Goal: Information Seeking & Learning: Find contact information

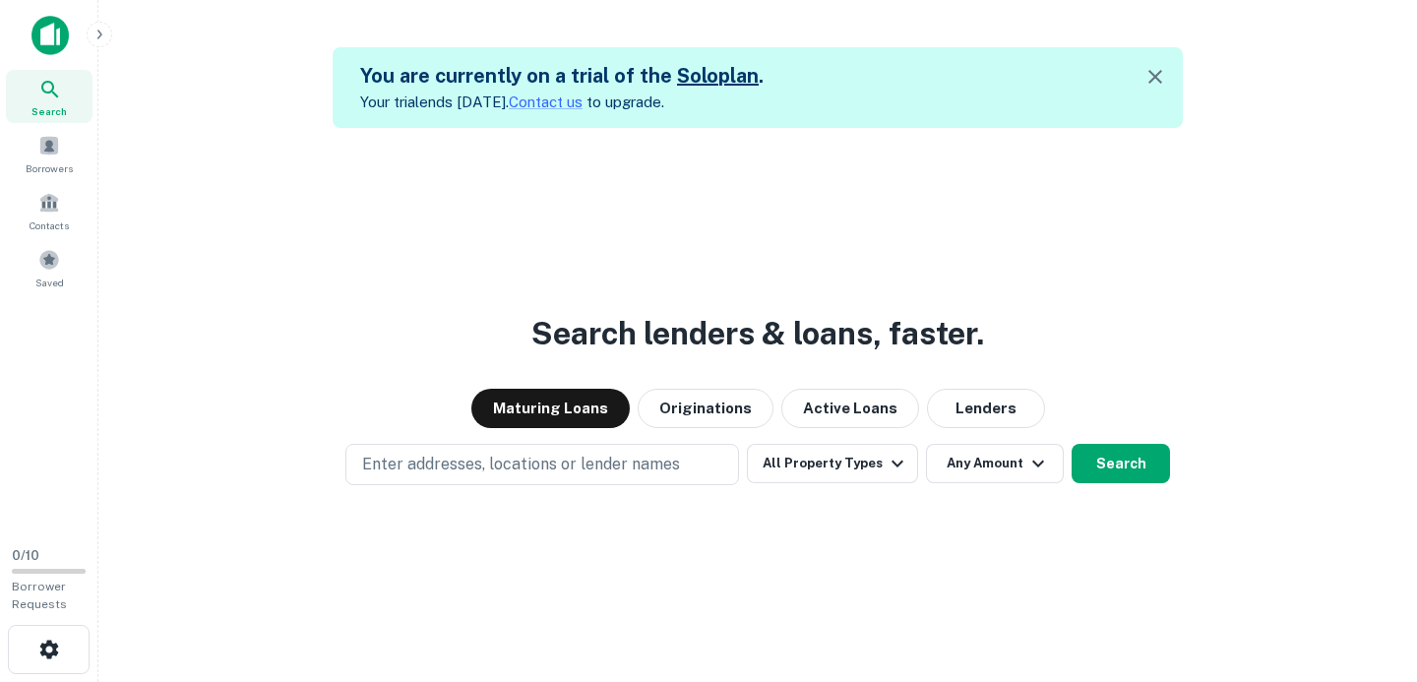
scroll to position [31, 0]
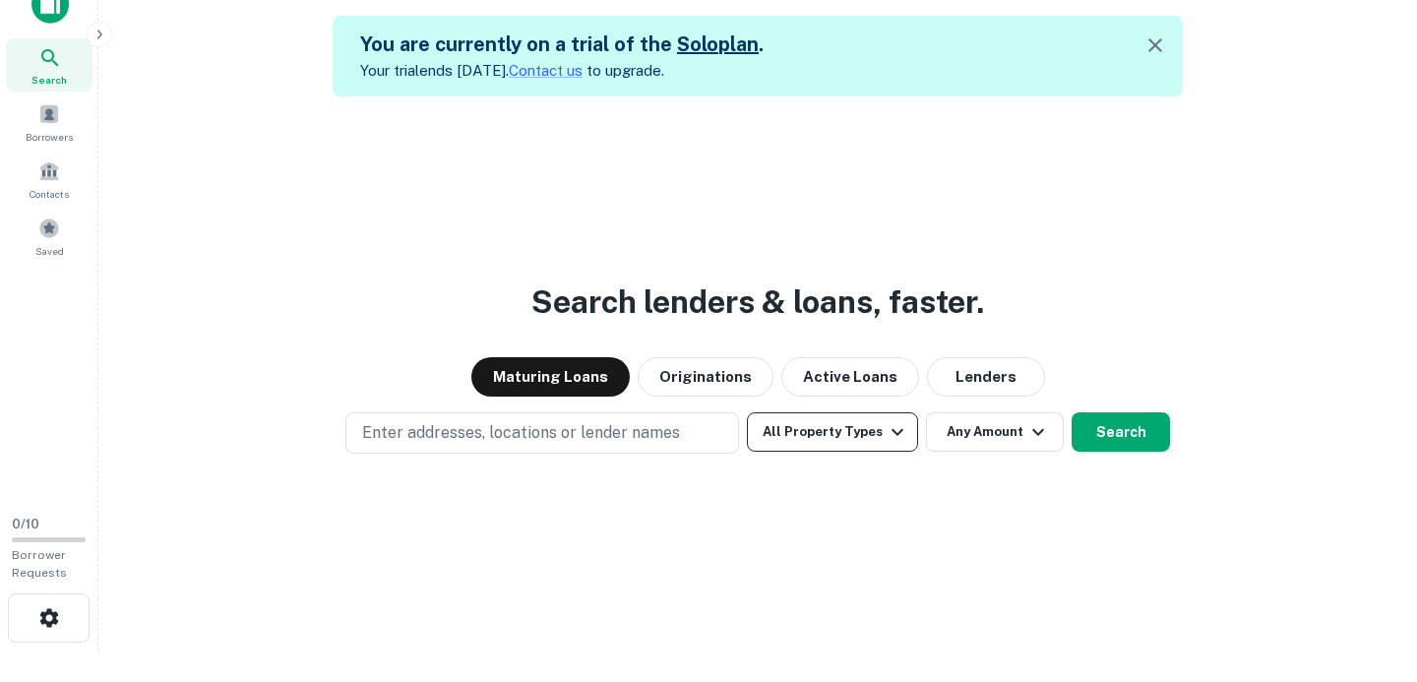
click at [790, 439] on button "All Property Types" at bounding box center [832, 431] width 171 height 39
click at [386, 651] on div at bounding box center [708, 651] width 1417 height 0
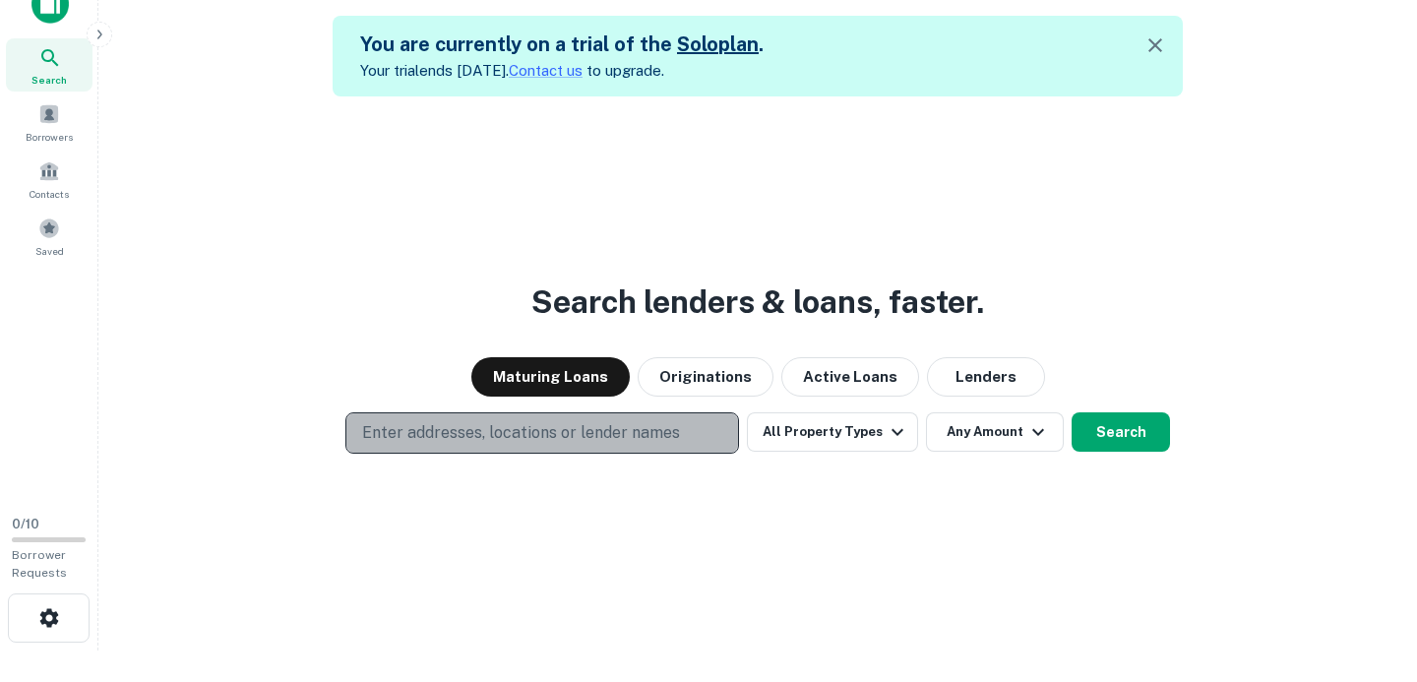
click at [446, 428] on p "Enter addresses, locations or lender names" at bounding box center [521, 433] width 318 height 24
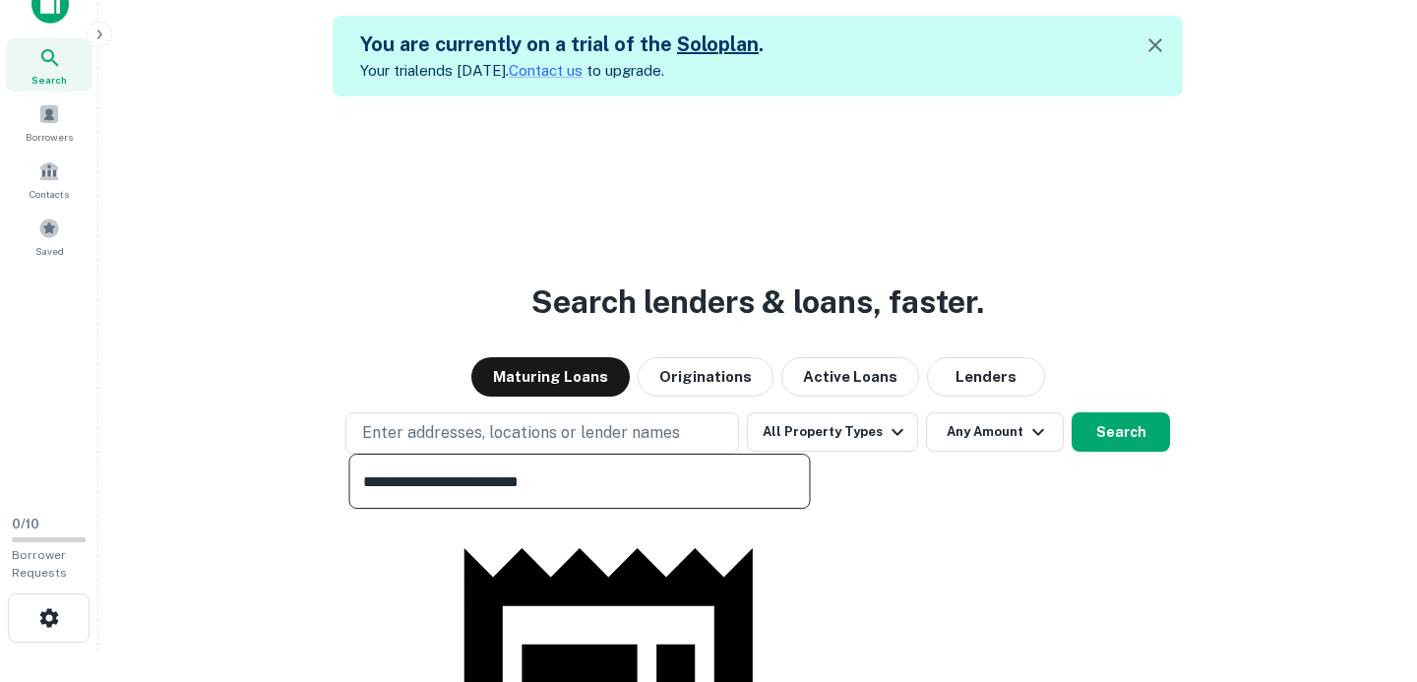
type input "**********"
click at [241, 498] on div "Search lenders & loans, faster. Maturing Loans Originations Active Loans Lender…" at bounding box center [757, 437] width 1287 height 682
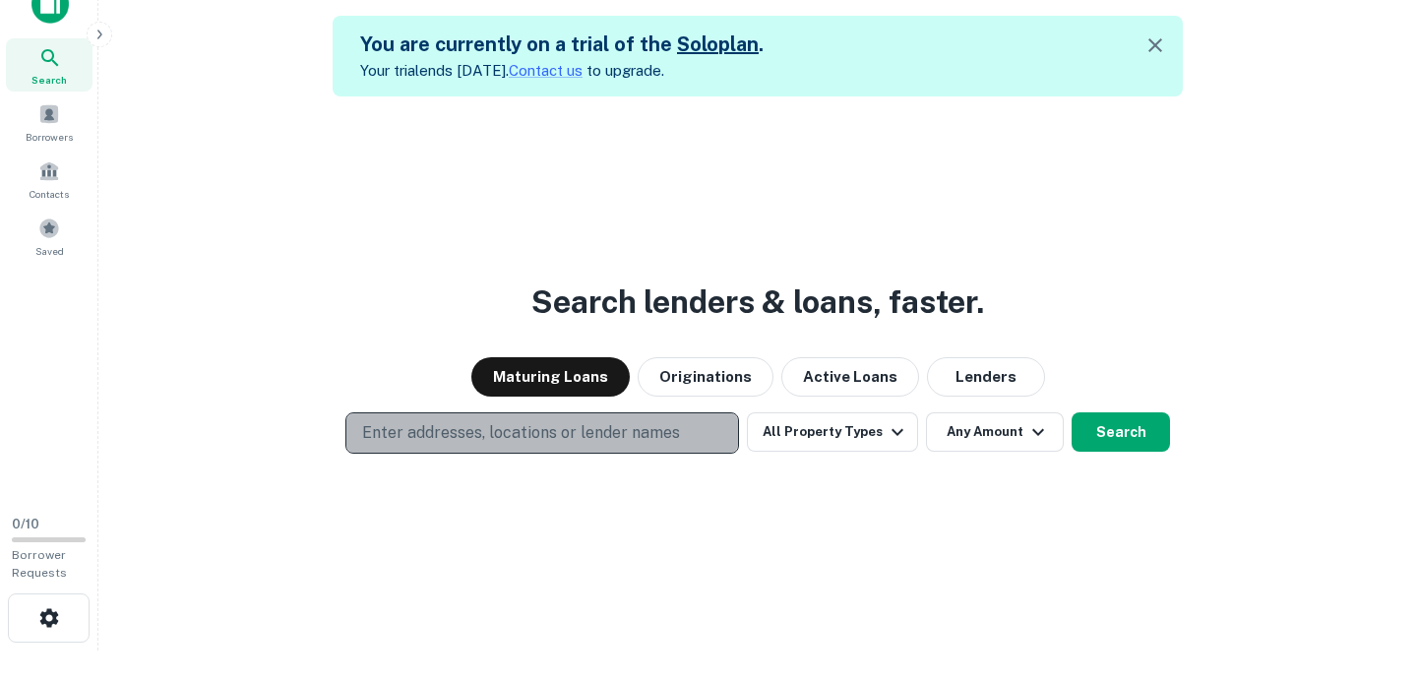
click at [423, 446] on button "Enter addresses, locations or lender names" at bounding box center [542, 432] width 394 height 41
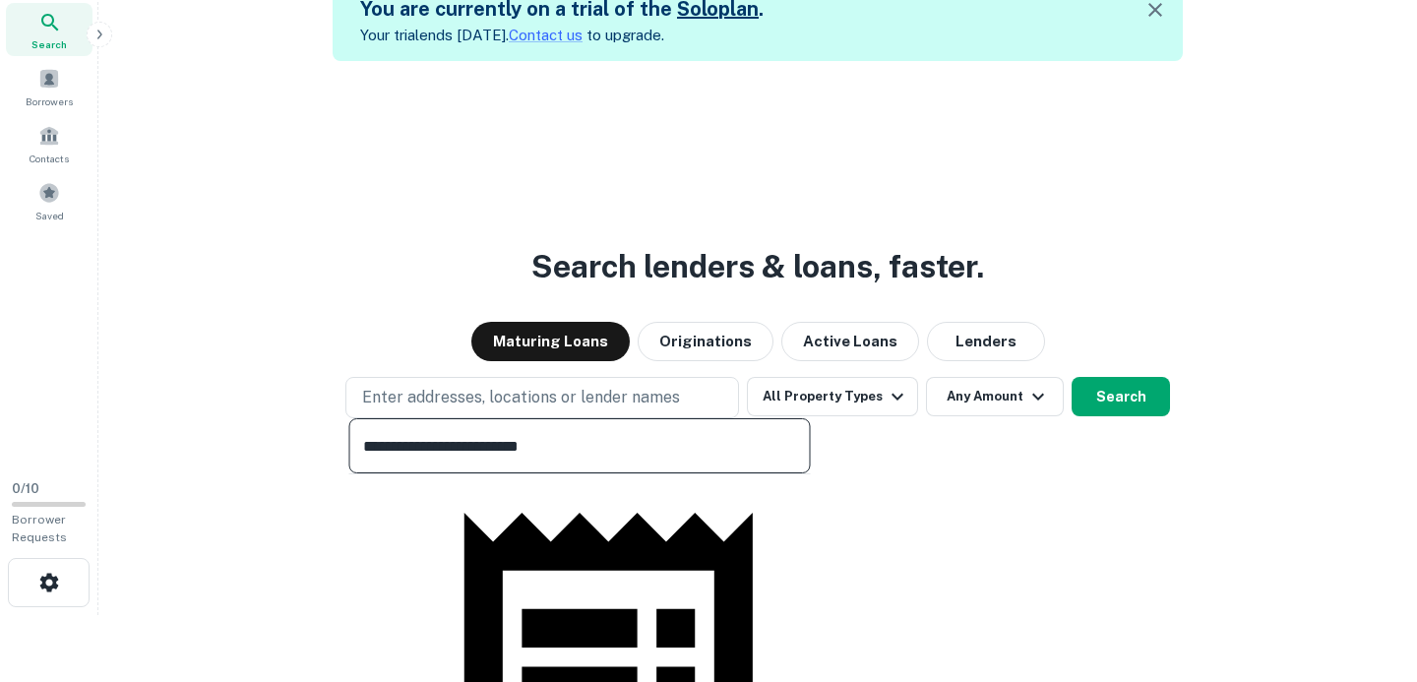
scroll to position [99, 0]
click at [448, 463] on input "**********" at bounding box center [580, 445] width 462 height 55
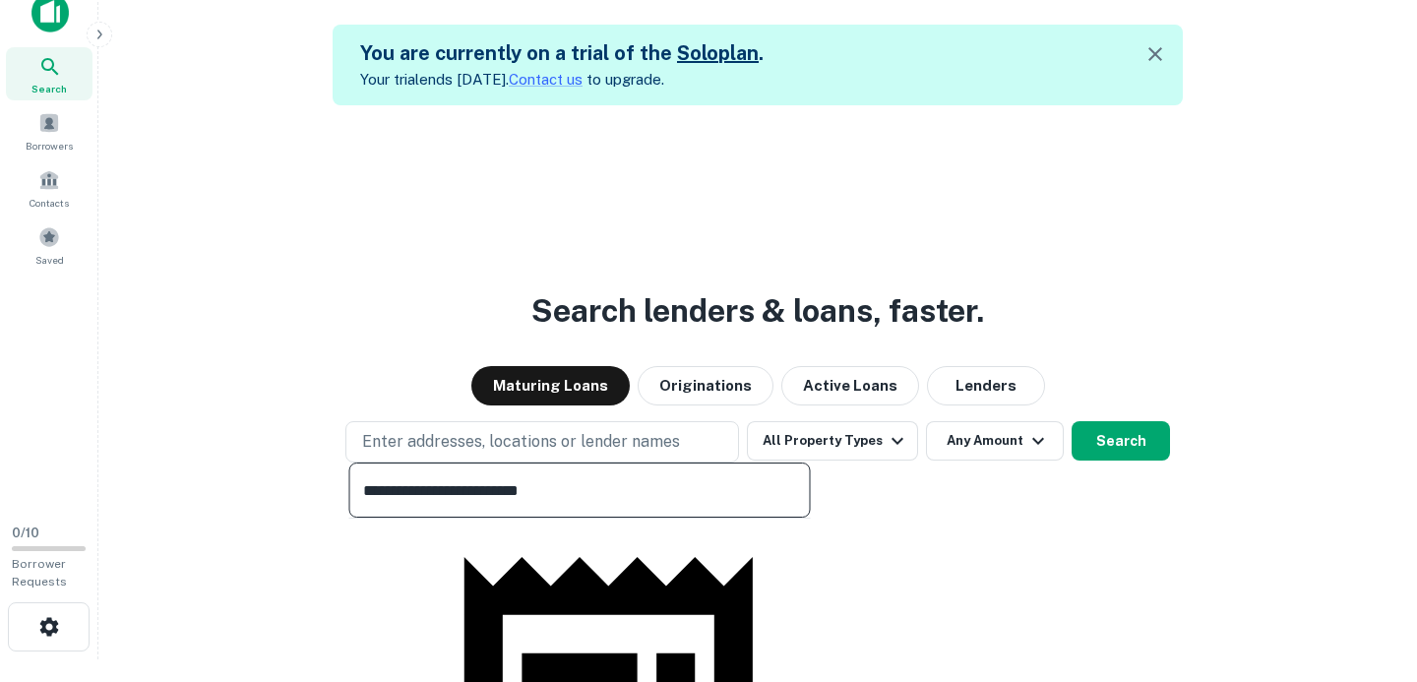
scroll to position [0, 0]
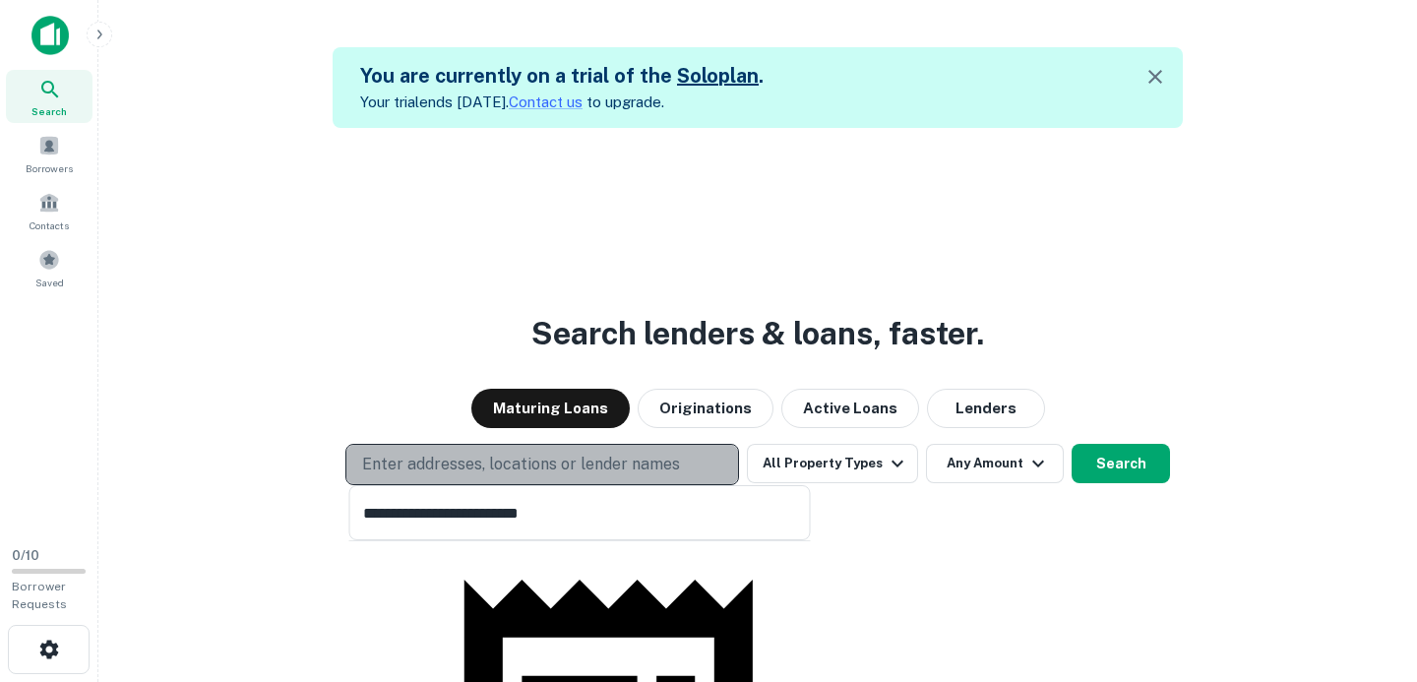
click at [527, 453] on p "Enter addresses, locations or lender names" at bounding box center [521, 465] width 318 height 24
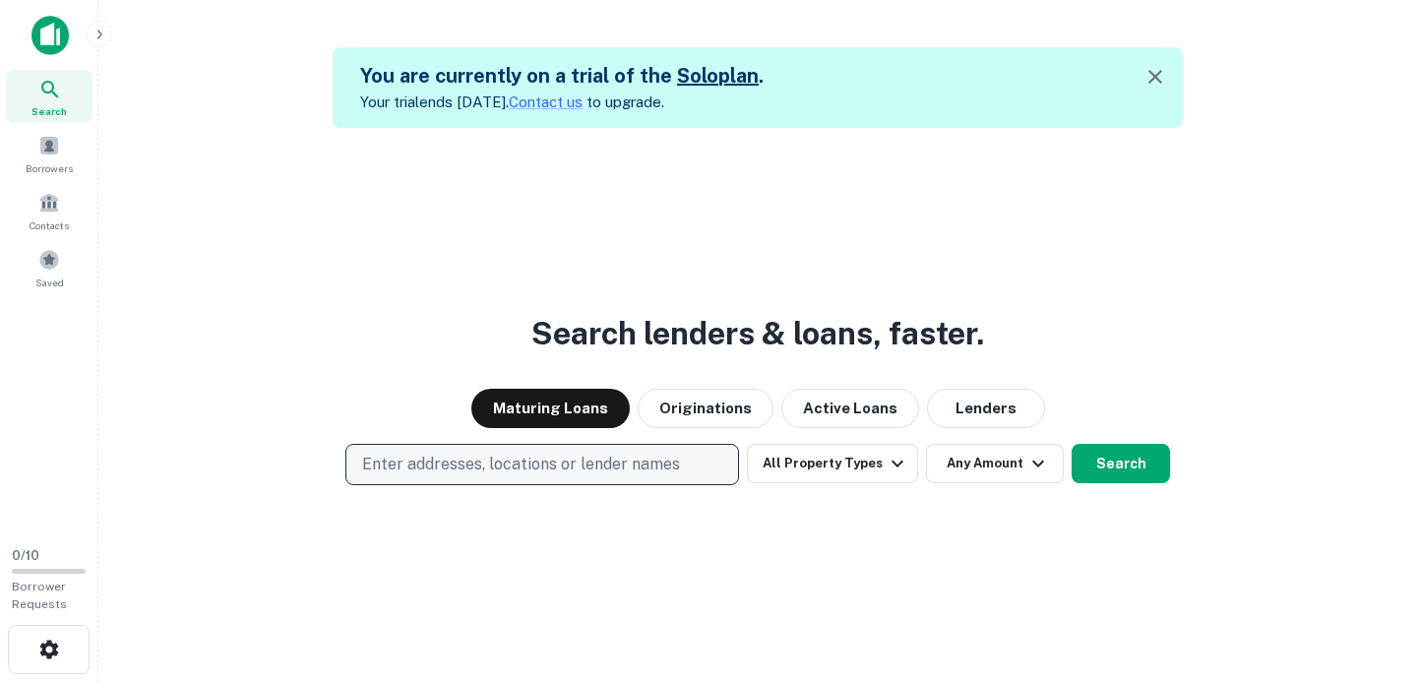
click at [521, 468] on p "Enter addresses, locations or lender names" at bounding box center [521, 465] width 318 height 24
type input "*"
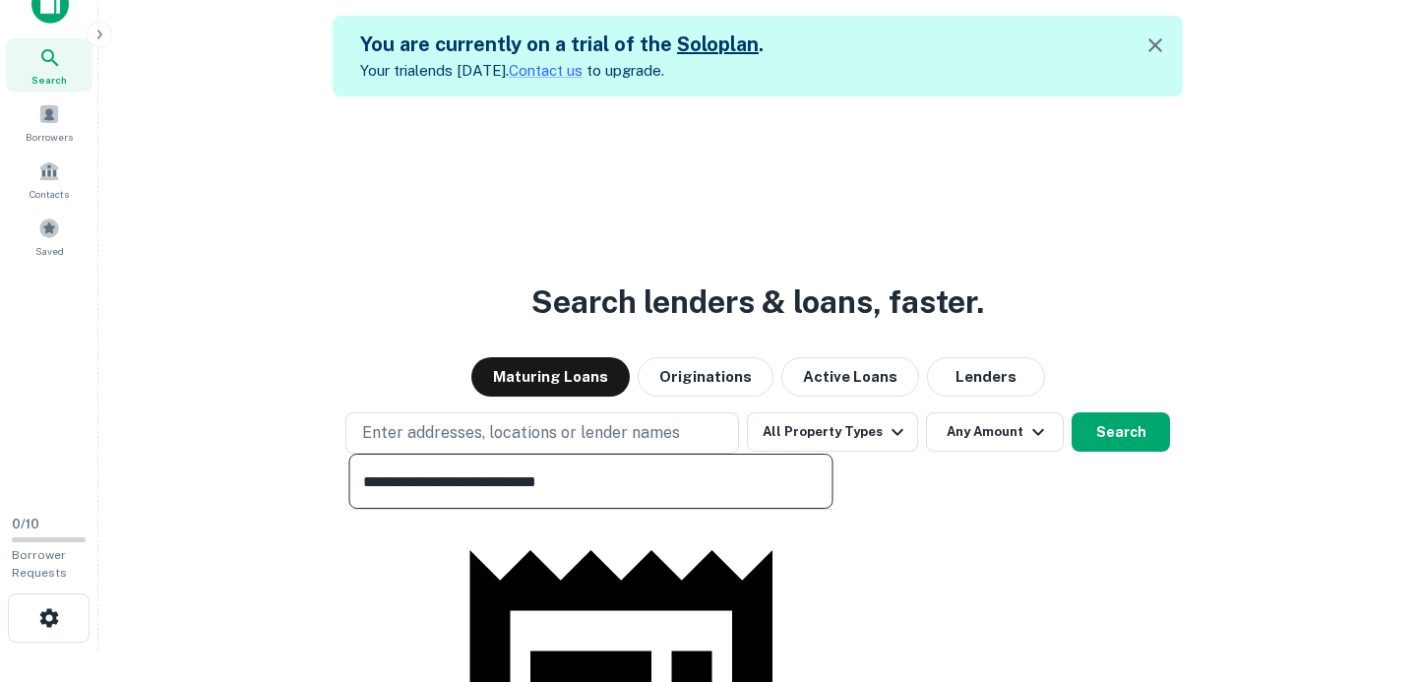
scroll to position [301, 0]
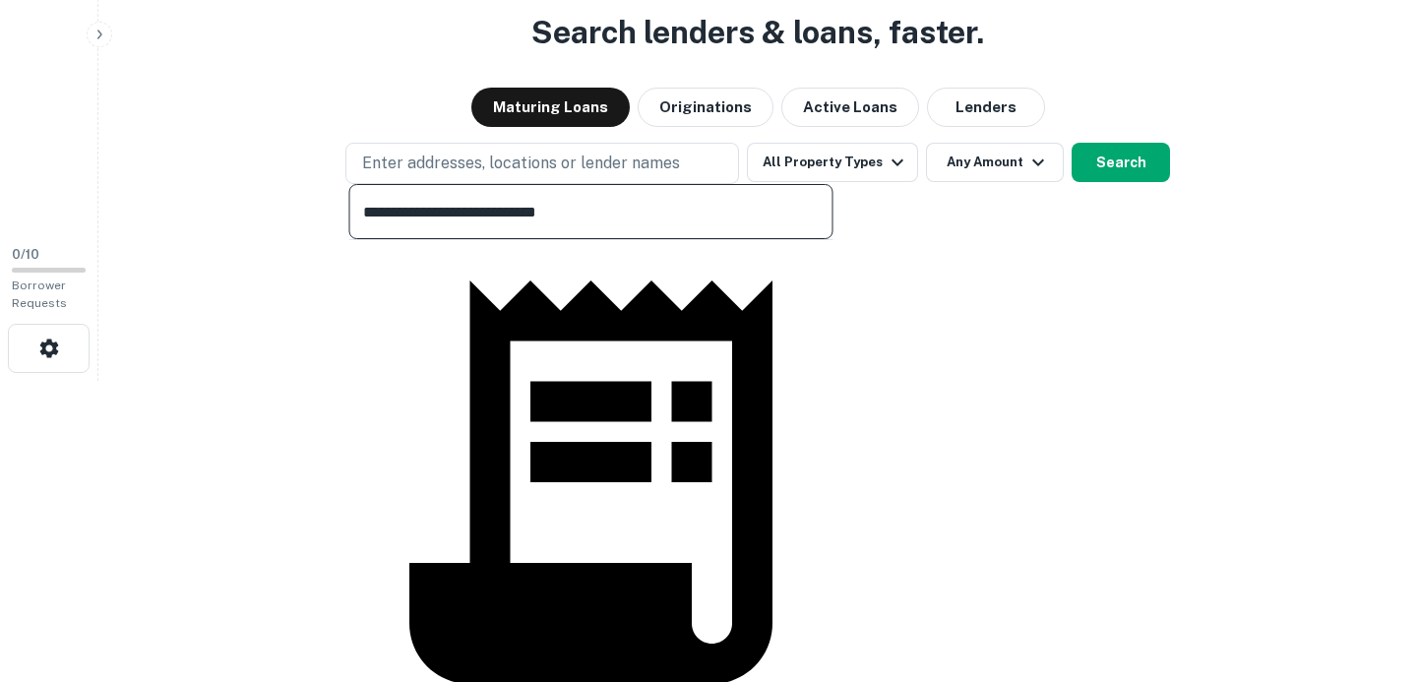
type input "**********"
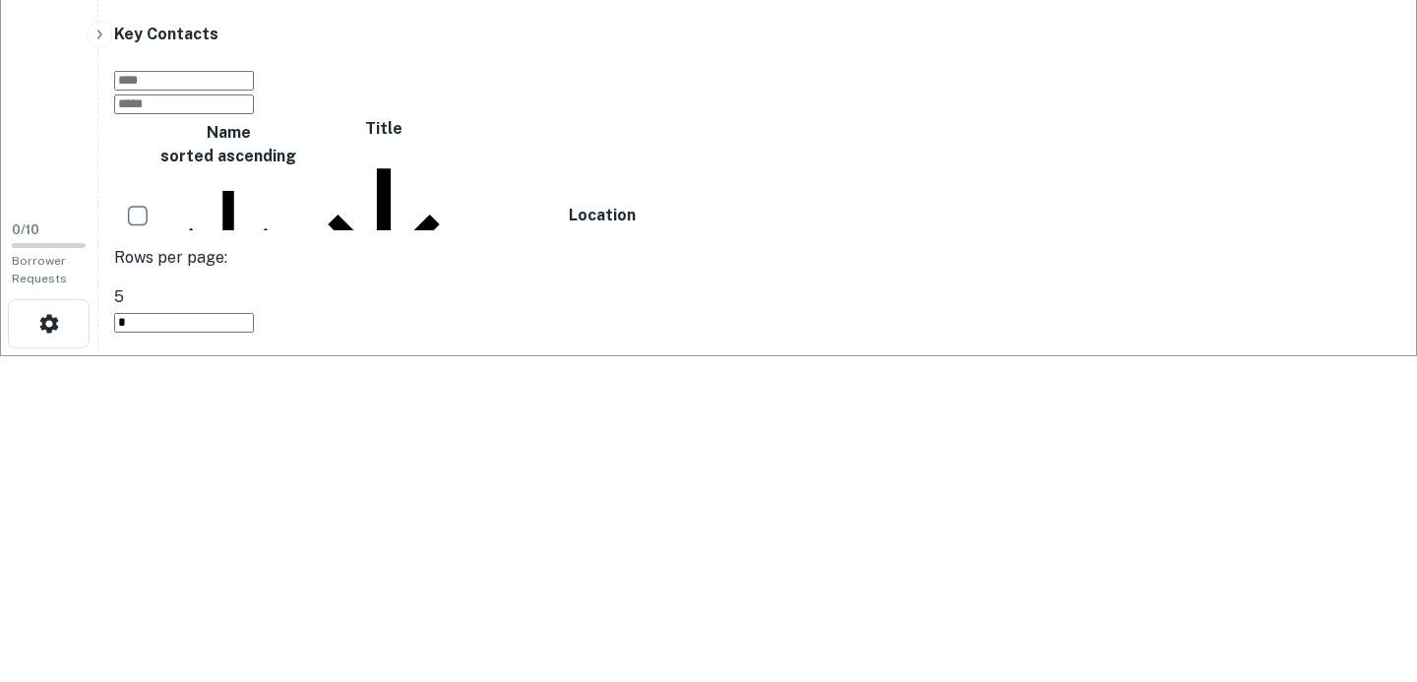
scroll to position [331, 0]
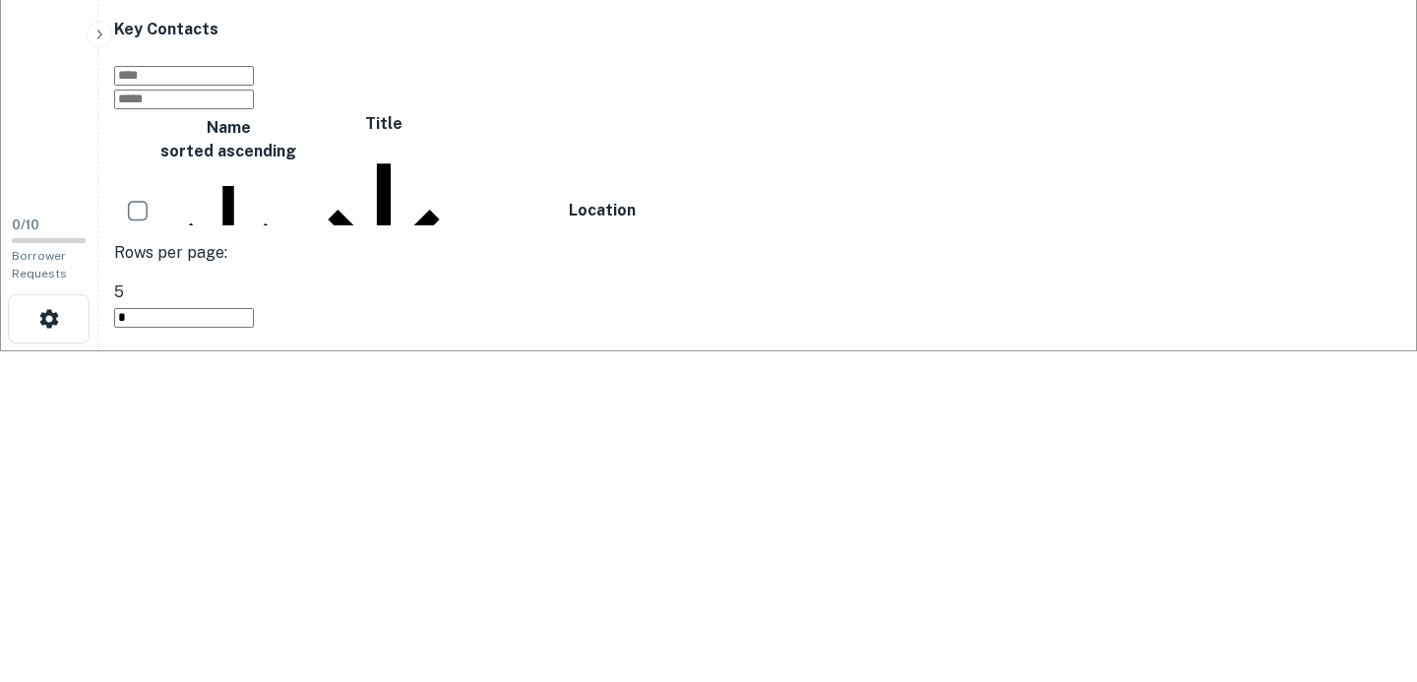
click at [820, 387] on button "See Details" at bounding box center [778, 397] width 83 height 21
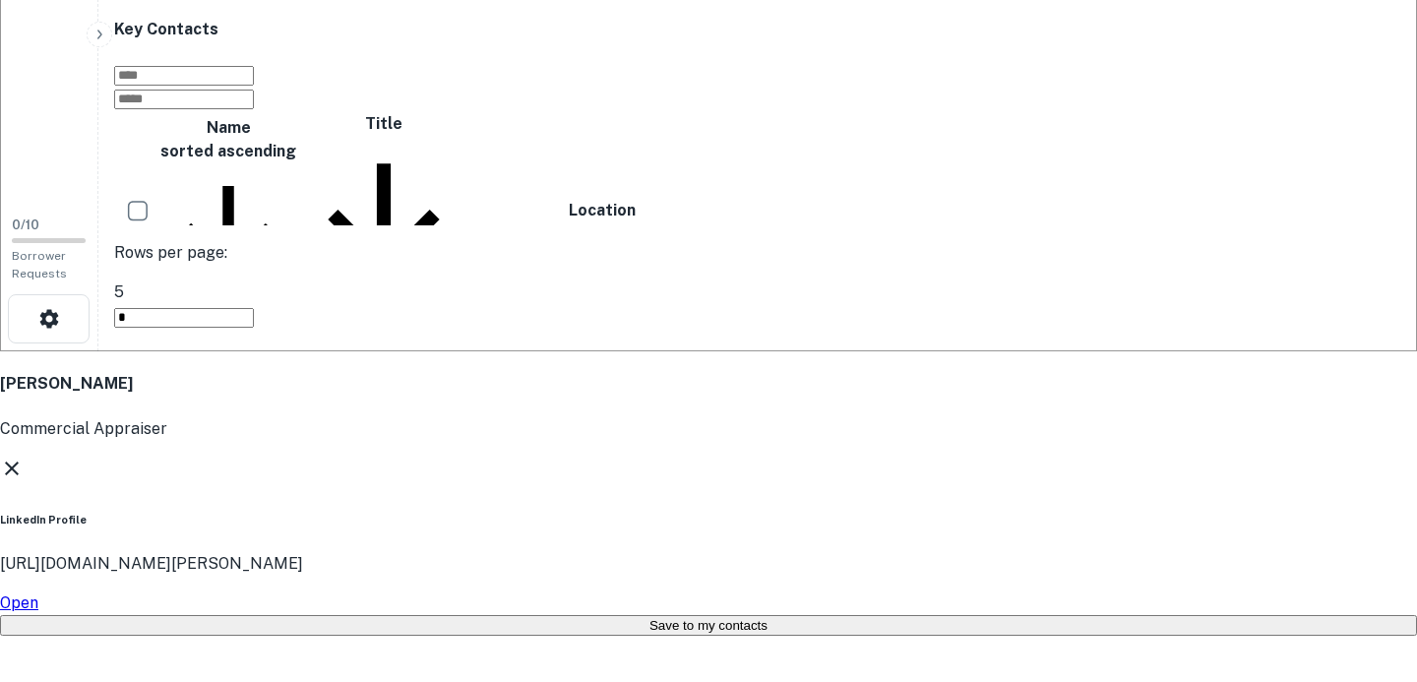
click at [38, 594] on link "Open" at bounding box center [19, 603] width 38 height 19
click at [24, 457] on icon at bounding box center [12, 469] width 24 height 24
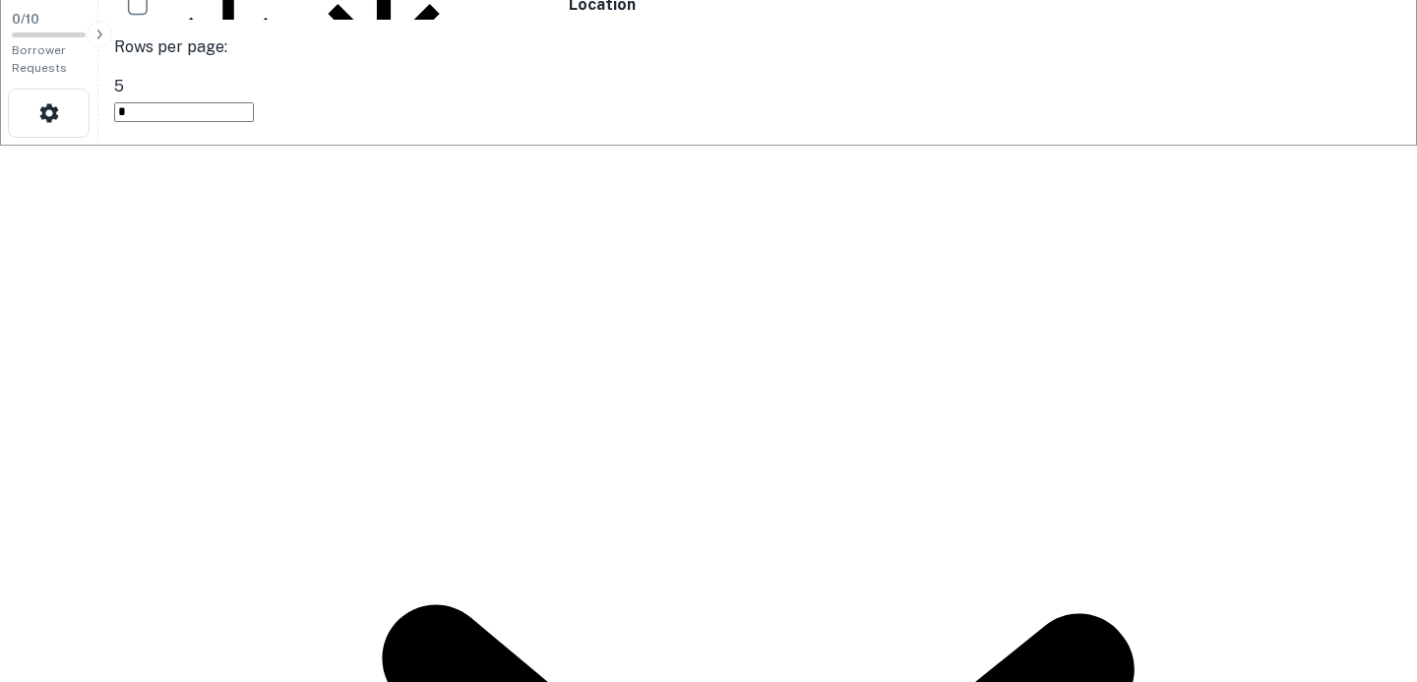
scroll to position [538, 0]
